Goal: Task Accomplishment & Management: Manage account settings

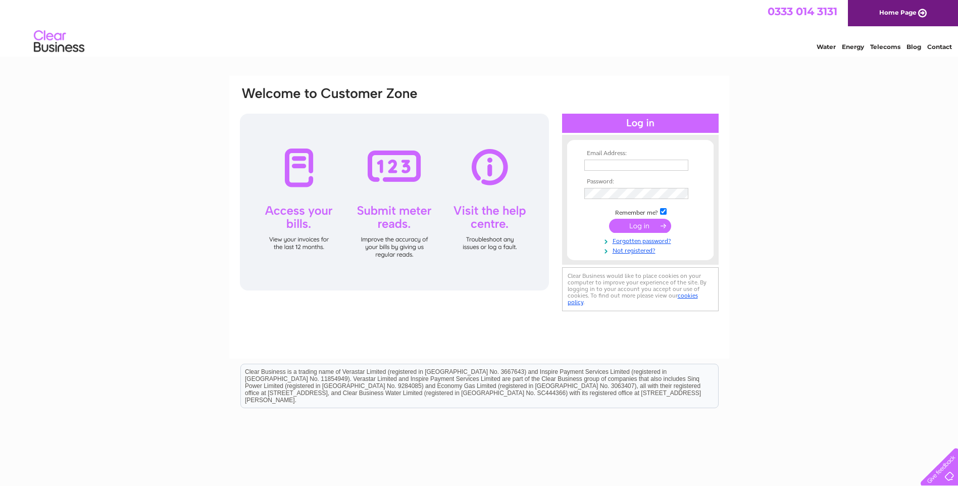
type input "simon@dsteven-son.co.uk"
click at [642, 222] on input "submit" at bounding box center [640, 226] width 62 height 14
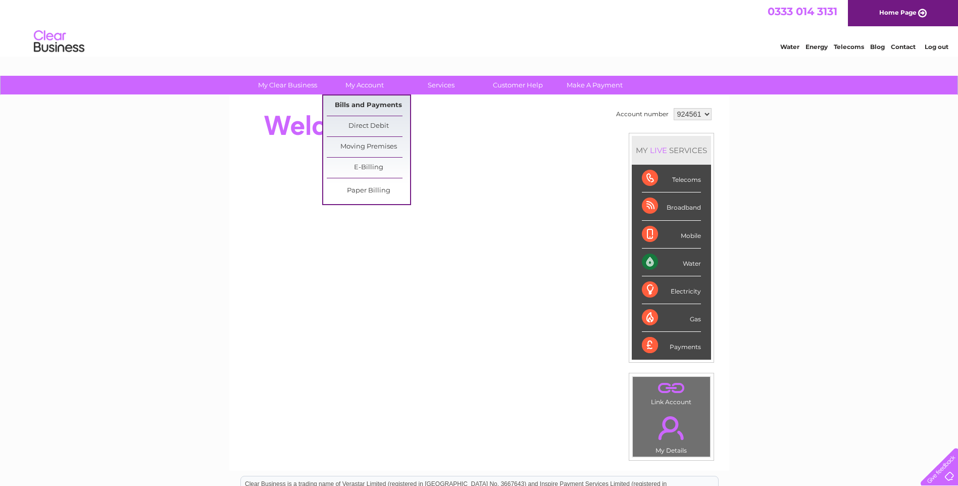
click at [359, 103] on link "Bills and Payments" at bounding box center [368, 105] width 83 height 20
click at [357, 110] on link "Bills and Payments" at bounding box center [368, 105] width 83 height 20
click at [380, 101] on link "Bills and Payments" at bounding box center [368, 105] width 83 height 20
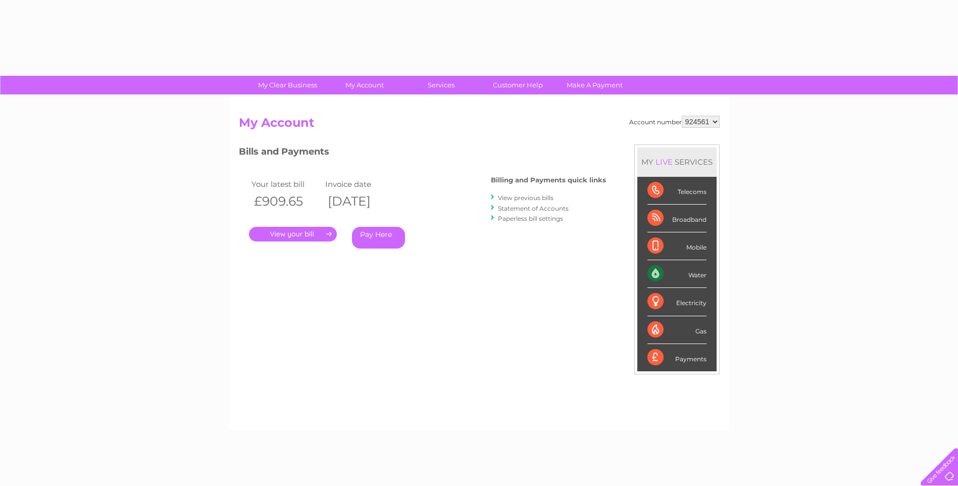
click at [290, 237] on link "." at bounding box center [293, 234] width 88 height 15
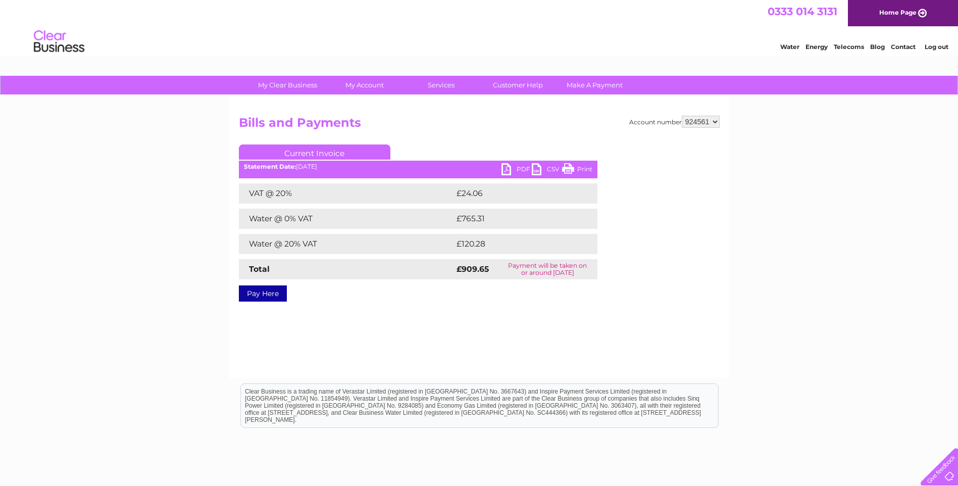
click at [518, 168] on link "PDF" at bounding box center [517, 170] width 30 height 15
